Goal: Transaction & Acquisition: Book appointment/travel/reservation

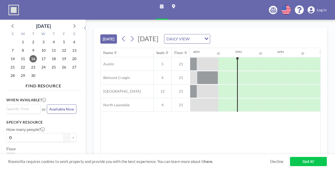
scroll to position [0, 674]
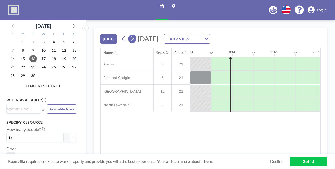
click at [134, 40] on icon at bounding box center [131, 39] width 5 height 8
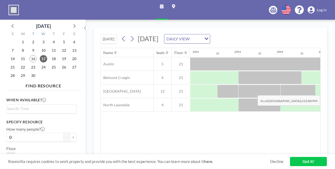
scroll to position [0, 544]
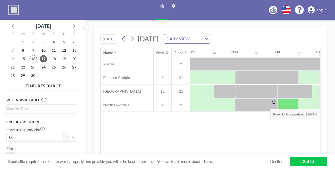
click at [285, 104] on div at bounding box center [287, 105] width 21 height 13
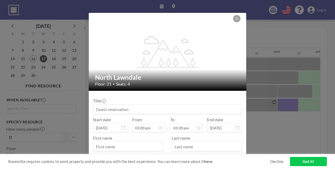
click at [97, 109] on input at bounding box center [167, 109] width 148 height 9
type input "meeting"
click at [167, 139] on div "Last name" at bounding box center [204, 144] width 74 height 16
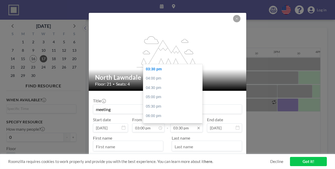
click at [182, 129] on input "03:30 pm" at bounding box center [186, 128] width 32 height 9
click at [151, 81] on div "04:00 pm" at bounding box center [174, 78] width 62 height 9
type input "04:00 pm"
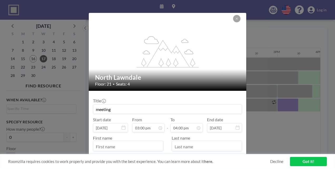
scroll to position [281, 0]
click at [125, 147] on input "text" at bounding box center [128, 146] width 70 height 9
type input "Miles"
type input "[PERSON_NAME]"
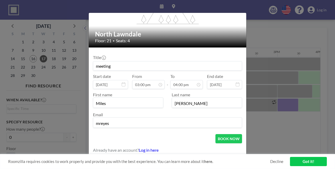
type input "[EMAIL_ADDRESS][DOMAIN_NAME]"
click at [228, 136] on button "BOOK NOW" at bounding box center [228, 138] width 27 height 9
